Goal: Find specific page/section: Find specific page/section

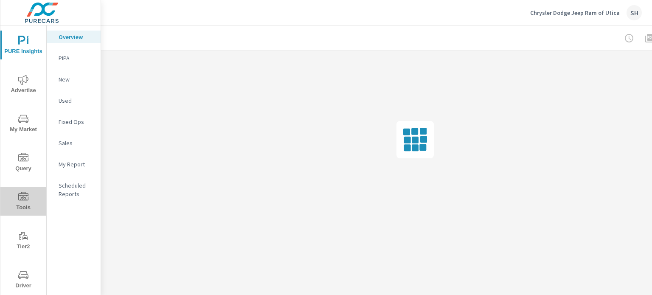
click at [31, 197] on span "Tools" at bounding box center [23, 202] width 41 height 21
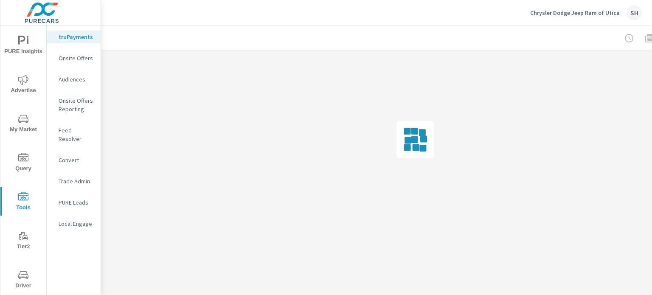
click at [75, 130] on p "Feed Resolver" at bounding box center [76, 134] width 35 height 17
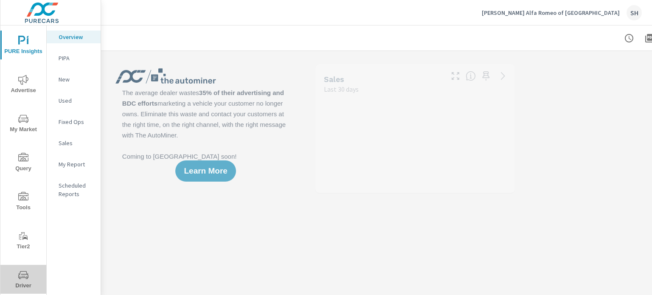
click at [25, 273] on icon "nav menu" at bounding box center [23, 275] width 10 height 8
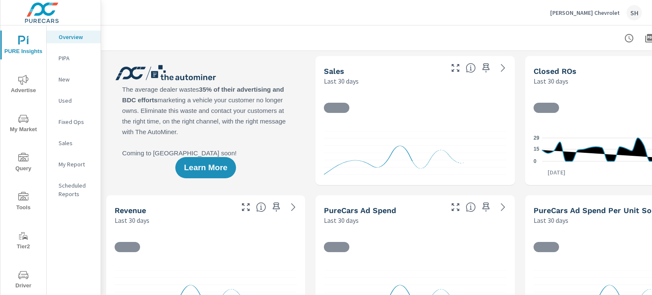
click at [26, 272] on icon "nav menu" at bounding box center [23, 275] width 10 height 10
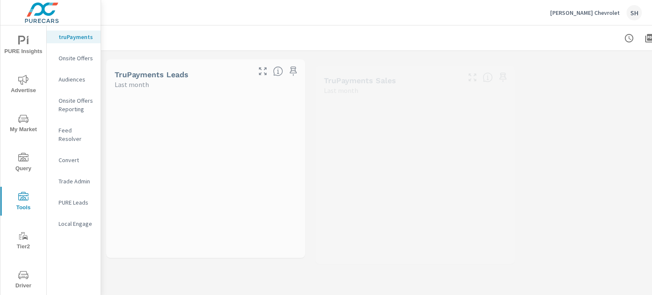
click at [77, 129] on p "Feed Resolver" at bounding box center [76, 134] width 35 height 17
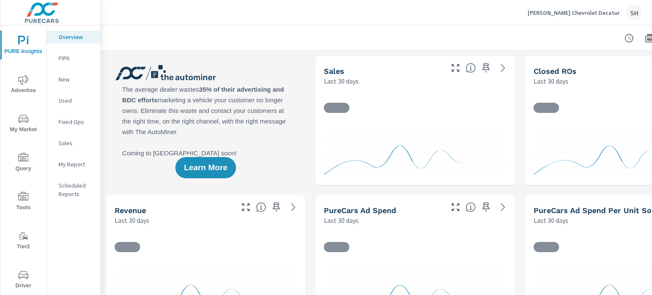
click at [31, 208] on span "Tools" at bounding box center [23, 202] width 41 height 21
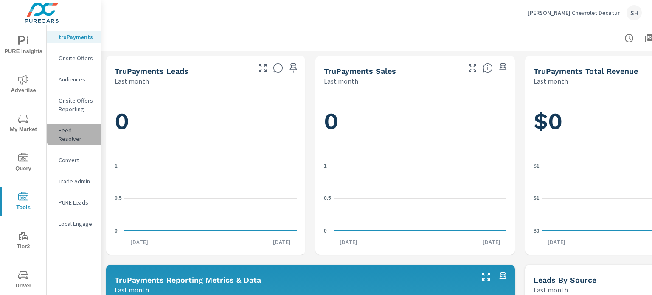
click at [79, 132] on p "Feed Resolver" at bounding box center [76, 134] width 35 height 17
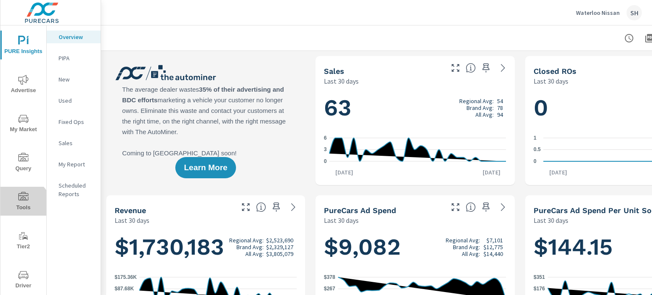
click at [18, 210] on span "Tools" at bounding box center [23, 202] width 41 height 21
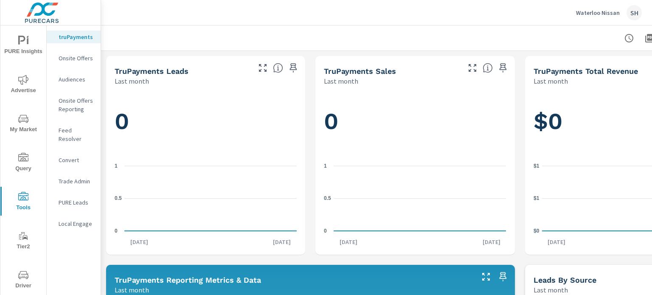
click at [67, 127] on p "Feed Resolver" at bounding box center [76, 134] width 35 height 17
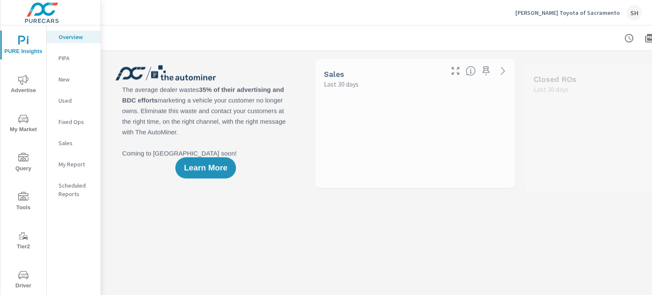
click at [24, 203] on span "Tools" at bounding box center [23, 202] width 41 height 21
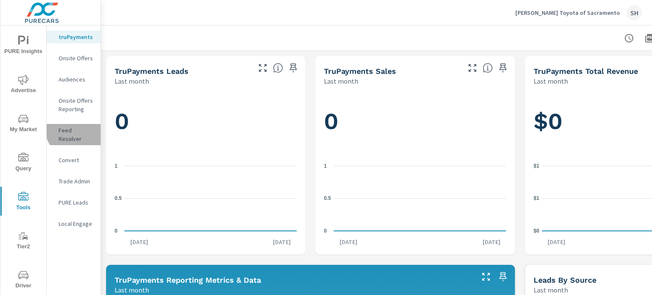
click at [78, 128] on p "Feed Resolver" at bounding box center [76, 134] width 35 height 17
